Goal: Download file/media

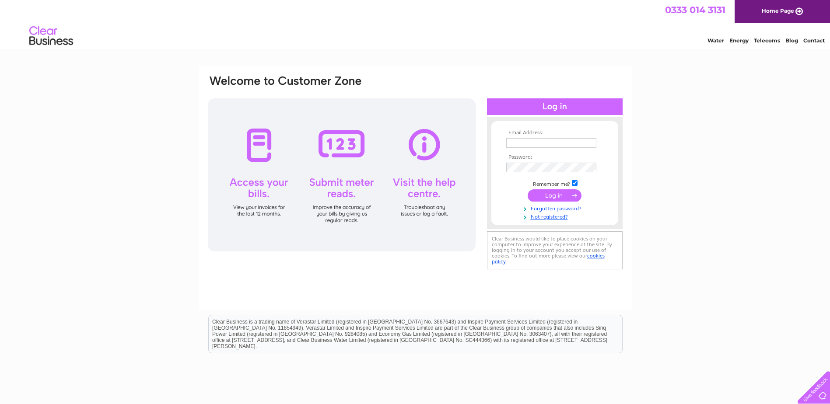
type input "anya@pittenweem.co.uk"
click at [566, 200] on input "submit" at bounding box center [555, 195] width 54 height 12
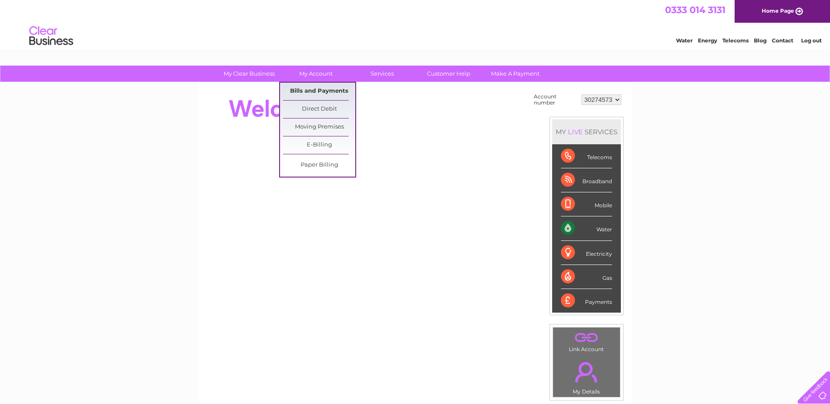
click at [326, 87] on link "Bills and Payments" at bounding box center [319, 91] width 72 height 17
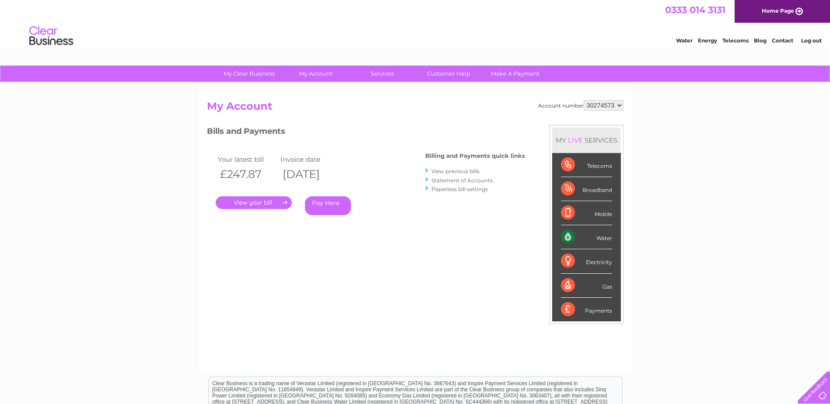
click at [273, 203] on link "." at bounding box center [254, 202] width 76 height 13
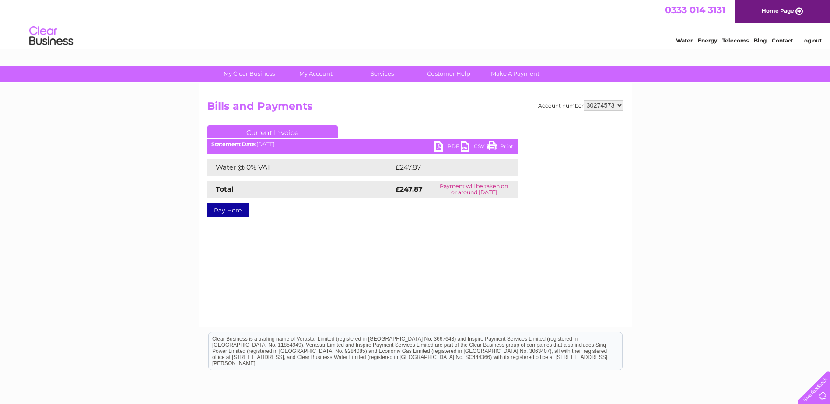
click at [472, 146] on link "CSV" at bounding box center [474, 147] width 26 height 13
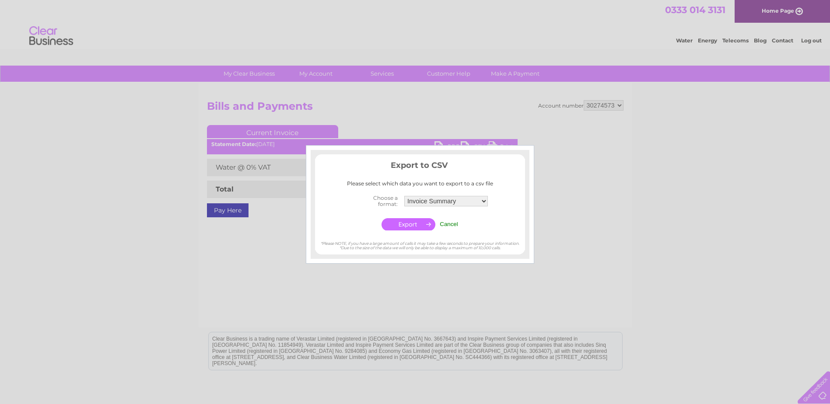
click at [418, 278] on div at bounding box center [415, 202] width 830 height 404
click at [447, 231] on td "Cancel" at bounding box center [448, 224] width 23 height 17
click at [447, 228] on td "Cancel" at bounding box center [448, 224] width 23 height 17
click at [451, 229] on td "Cancel" at bounding box center [448, 224] width 23 height 17
click at [449, 224] on input "Cancel" at bounding box center [449, 224] width 18 height 7
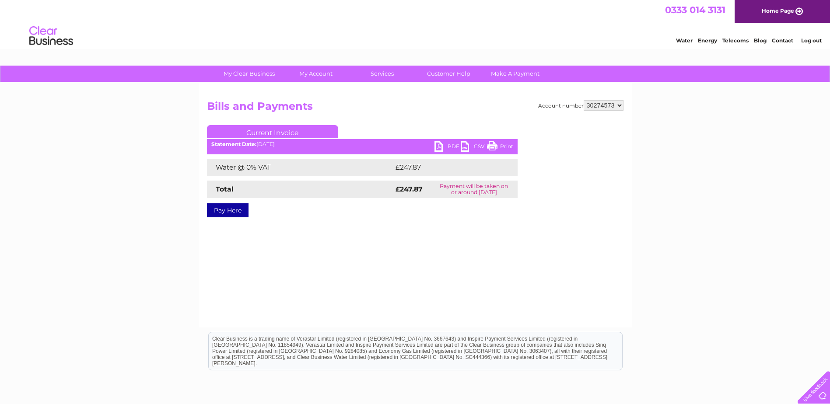
click at [434, 144] on link "PDF" at bounding box center [447, 147] width 26 height 13
